Goal: Contribute content: Add original content to the website for others to see

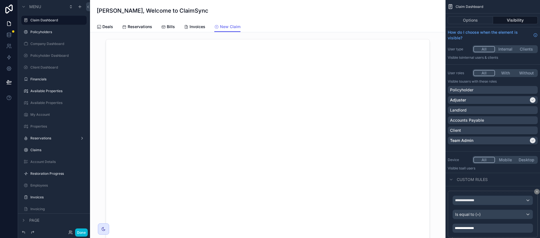
click at [271, 24] on div "Deals Reservations Bills Invoices New Claim" at bounding box center [268, 26] width 342 height 11
click at [464, 23] on button "Options" at bounding box center [470, 20] width 45 height 8
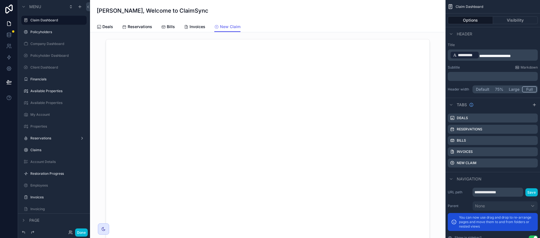
click at [535, 103] on icon "scrollable content" at bounding box center [534, 105] width 5 height 5
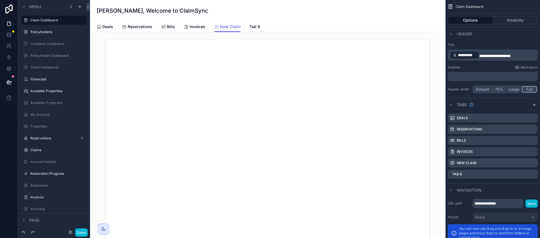
click at [0, 0] on icon "scrollable content" at bounding box center [0, 0] width 0 height 0
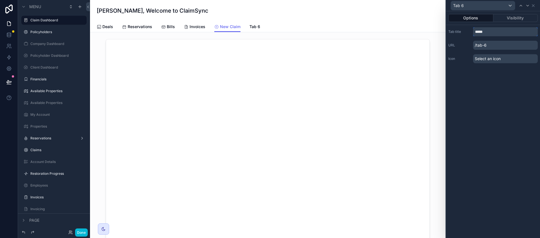
click at [489, 31] on input "*****" at bounding box center [505, 31] width 65 height 9
type input "**********"
click at [492, 60] on span "Select an icon" at bounding box center [488, 59] width 26 height 6
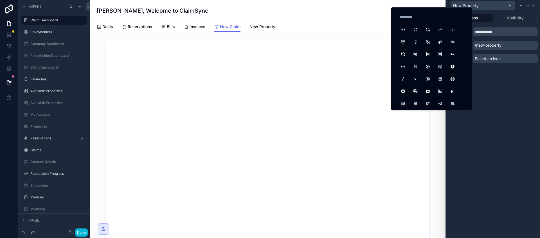
click at [422, 16] on input at bounding box center [431, 17] width 71 height 8
type input "********"
click at [405, 29] on button "Location" at bounding box center [403, 29] width 10 height 10
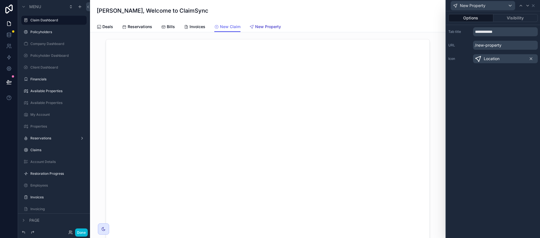
drag, startPoint x: 273, startPoint y: 25, endPoint x: 309, endPoint y: 25, distance: 36.0
click at [273, 25] on span "New Property" at bounding box center [268, 27] width 26 height 6
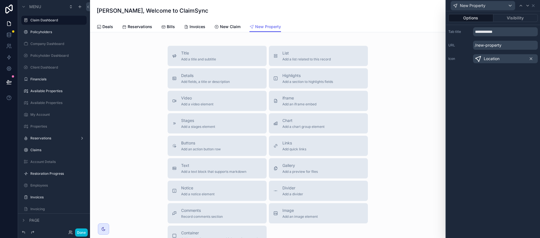
click at [292, 102] on span "Add an iframe embed" at bounding box center [299, 104] width 34 height 5
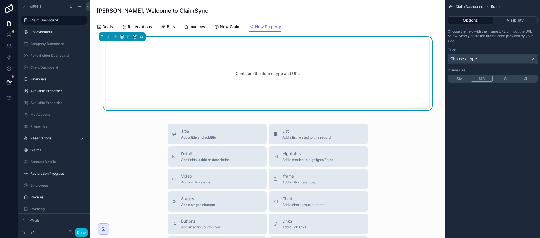
click at [495, 62] on div "Choose a type" at bounding box center [492, 58] width 89 height 9
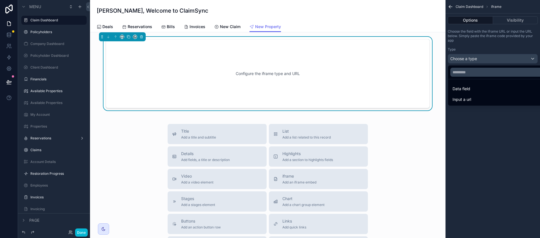
click at [464, 97] on span "Input a url" at bounding box center [462, 99] width 19 height 7
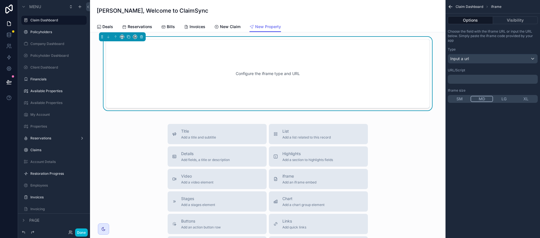
click at [474, 81] on p "﻿" at bounding box center [493, 79] width 87 height 5
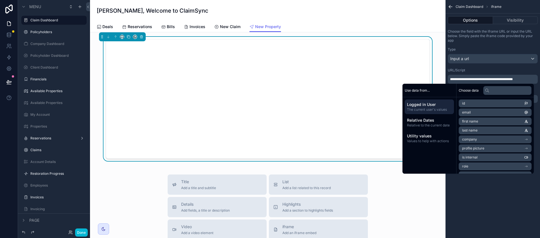
click at [484, 68] on div "URL/Script" at bounding box center [493, 70] width 90 height 5
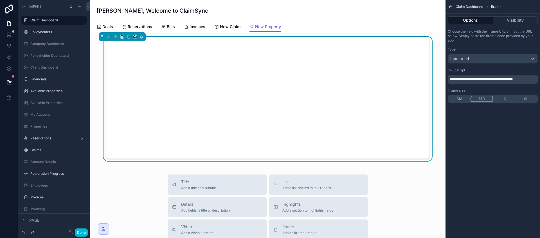
click at [526, 98] on button "XL" at bounding box center [526, 99] width 22 height 6
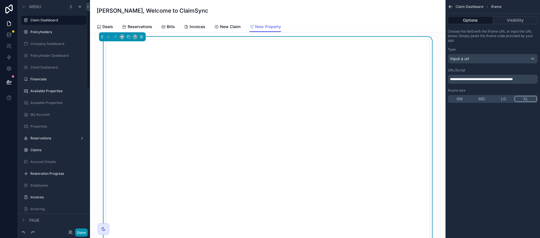
drag, startPoint x: 79, startPoint y: 232, endPoint x: 75, endPoint y: 210, distance: 22.2
click at [79, 232] on button "Done" at bounding box center [81, 233] width 13 height 8
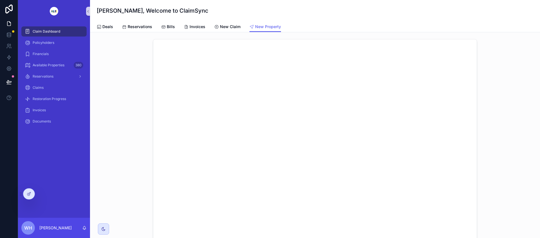
click at [27, 193] on icon at bounding box center [29, 194] width 5 height 5
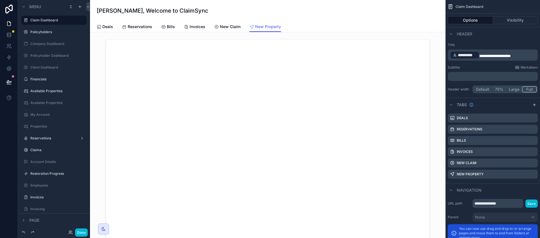
click at [344, 23] on div "Deals Reservations Bills Invoices New Claim New Property" at bounding box center [268, 26] width 342 height 11
click at [383, 16] on div "[PERSON_NAME], Welcome to ClaimSync" at bounding box center [268, 10] width 342 height 21
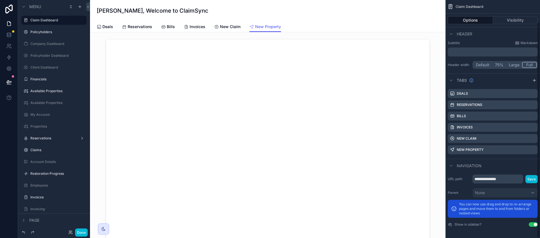
scroll to position [25, 0]
click at [0, 0] on icon "scrollable content" at bounding box center [0, 0] width 0 height 0
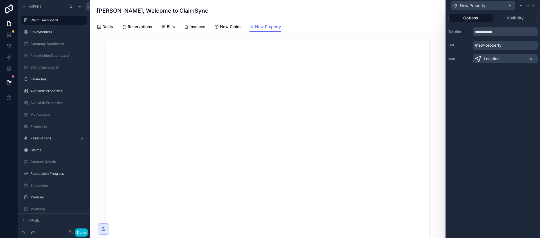
scroll to position [24, 0]
click at [523, 19] on button "Visibility" at bounding box center [515, 18] width 45 height 8
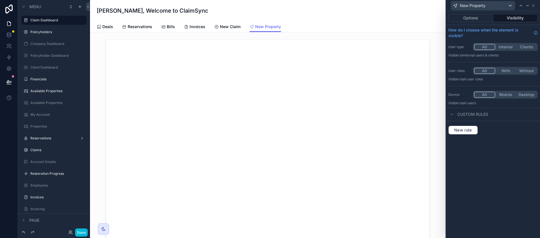
click at [505, 46] on button "Internal" at bounding box center [505, 47] width 21 height 6
click at [84, 231] on button "Done" at bounding box center [81, 233] width 13 height 8
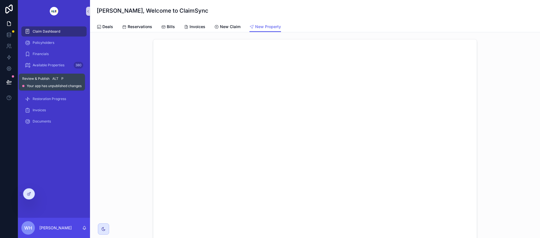
click at [10, 79] on icon at bounding box center [9, 82] width 6 height 6
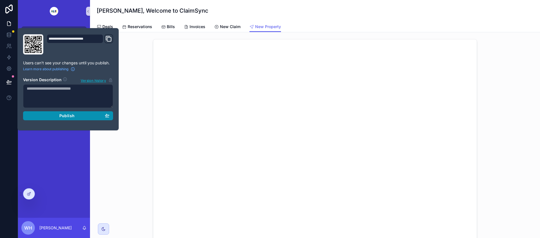
click at [78, 116] on div "Publish" at bounding box center [68, 115] width 83 height 5
